Goal: Task Accomplishment & Management: Complete application form

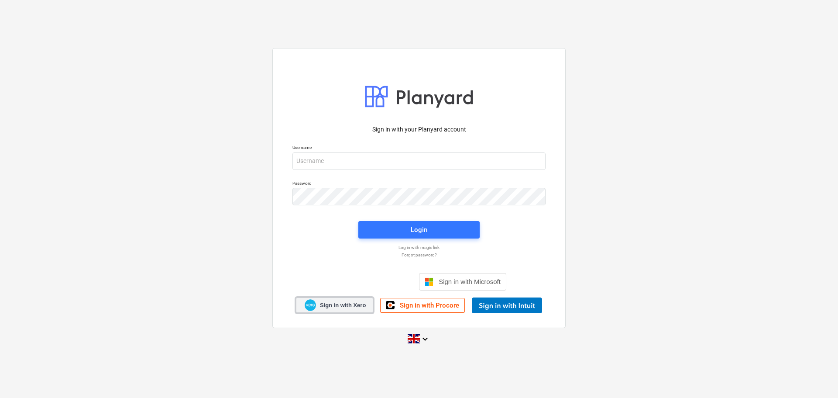
click at [334, 308] on span "Sign in with Xero" at bounding box center [343, 305] width 46 height 8
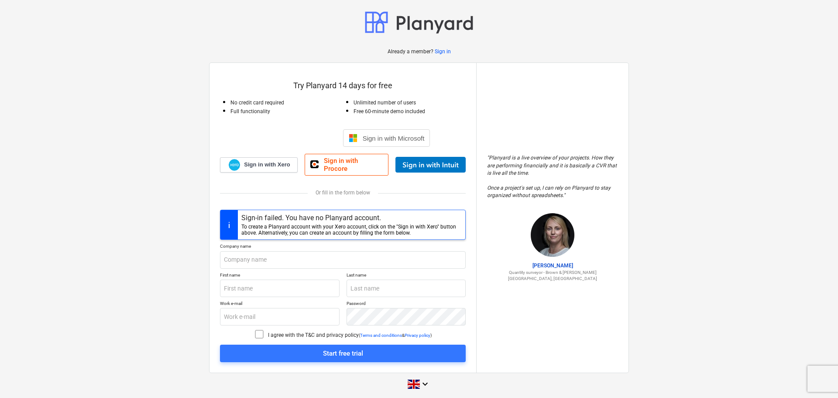
click at [172, 213] on div "Already a member? Sign in Try Planyard 14 days for free No credit card required…" at bounding box center [419, 201] width 838 height 402
click at [231, 165] on img at bounding box center [234, 165] width 11 height 12
